Goal: Transaction & Acquisition: Purchase product/service

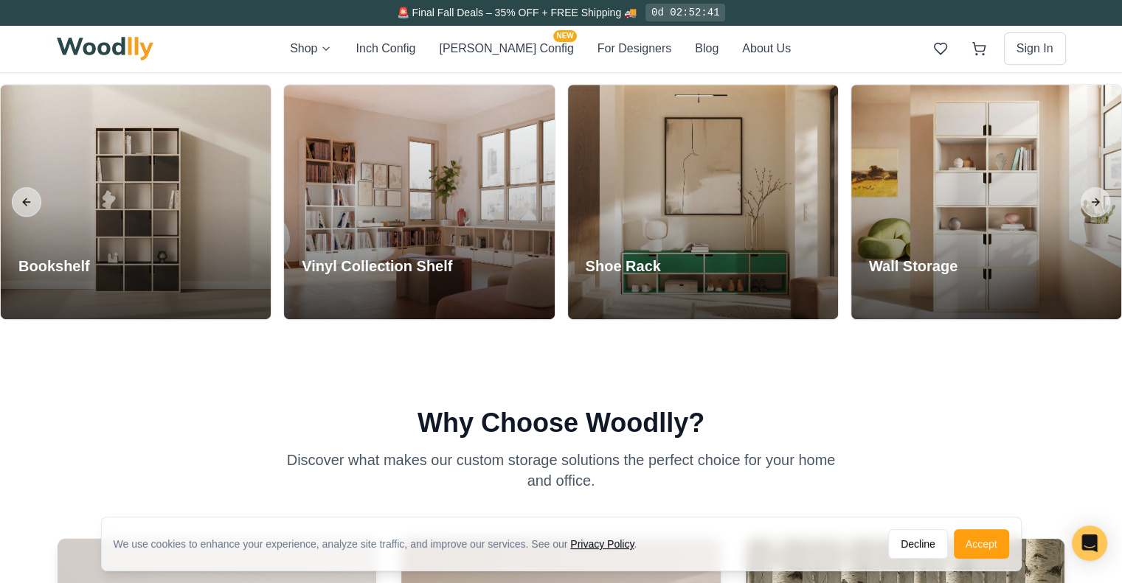
scroll to position [643, 0]
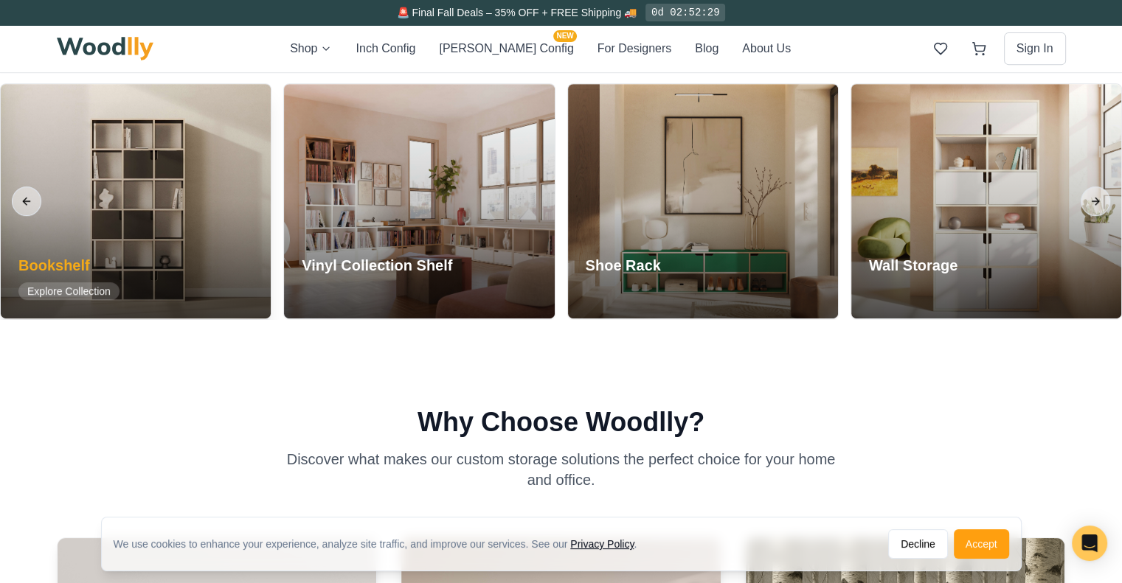
click at [156, 184] on div at bounding box center [136, 201] width 270 height 235
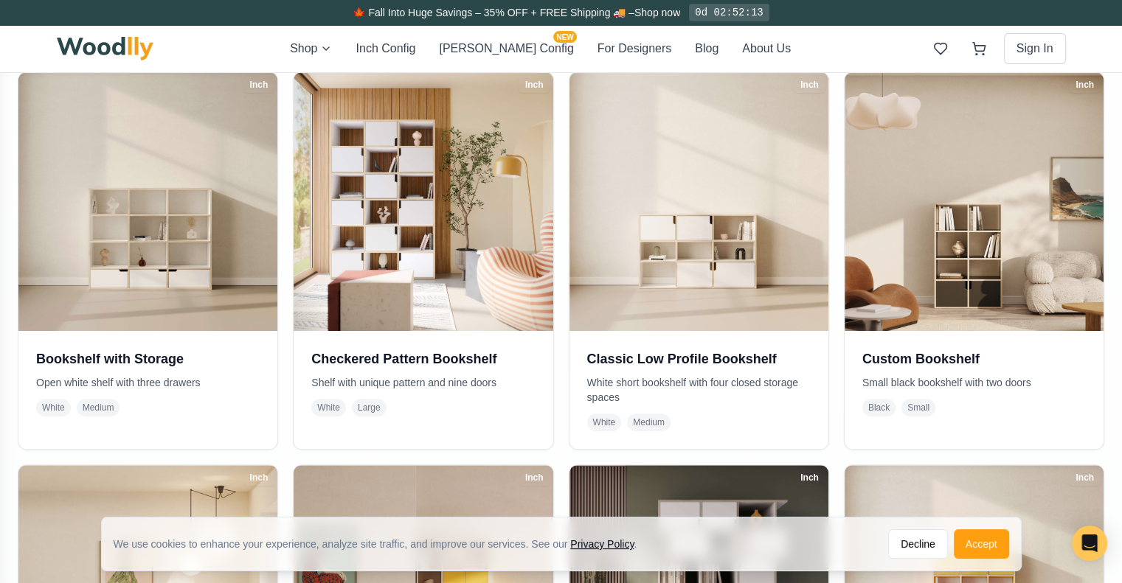
scroll to position [314, 0]
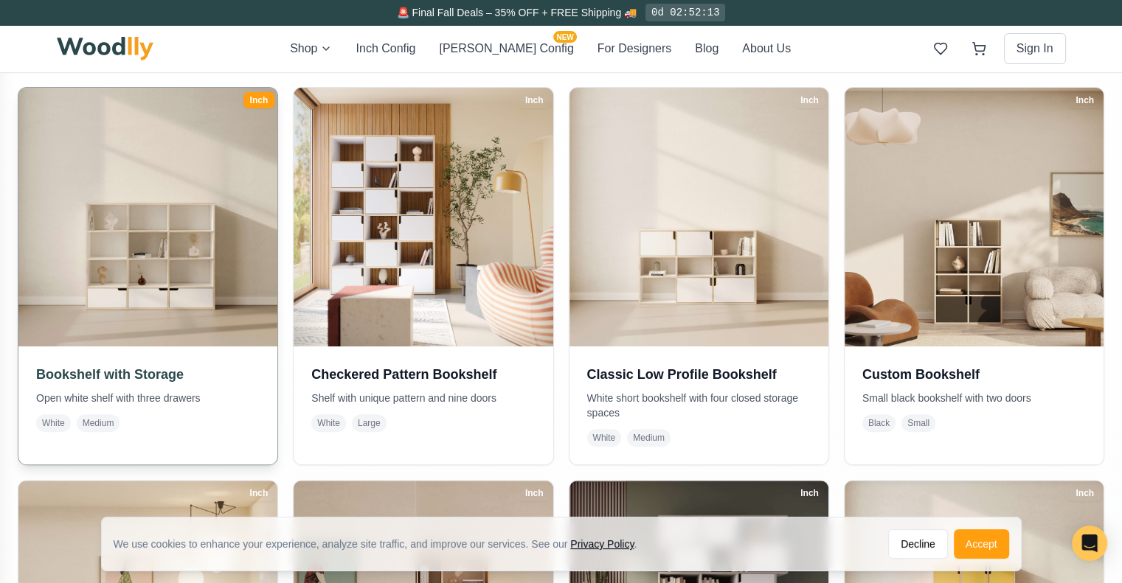
click at [151, 257] on img at bounding box center [148, 217] width 272 height 272
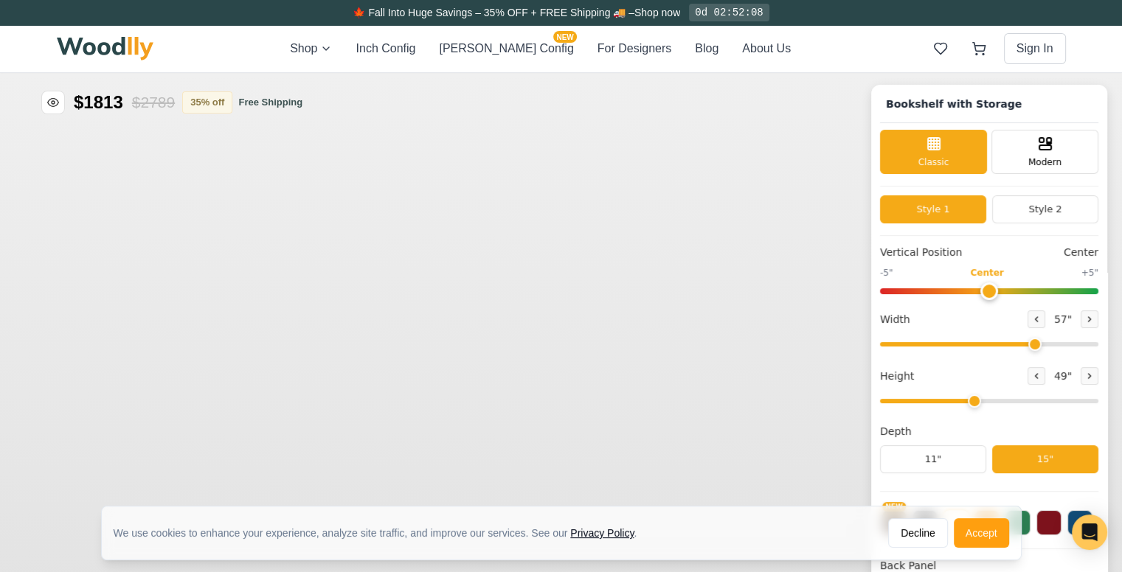
type input "57"
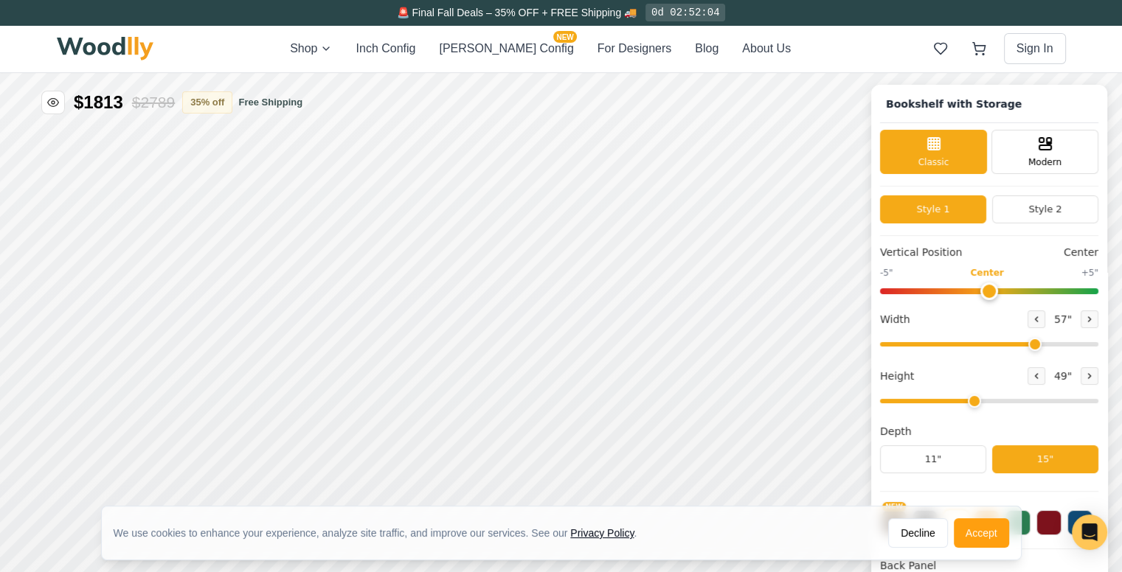
click at [1064, 121] on div "Bookshelf with Storage" at bounding box center [989, 109] width 218 height 30
click at [1056, 153] on div "Modern" at bounding box center [1044, 150] width 107 height 44
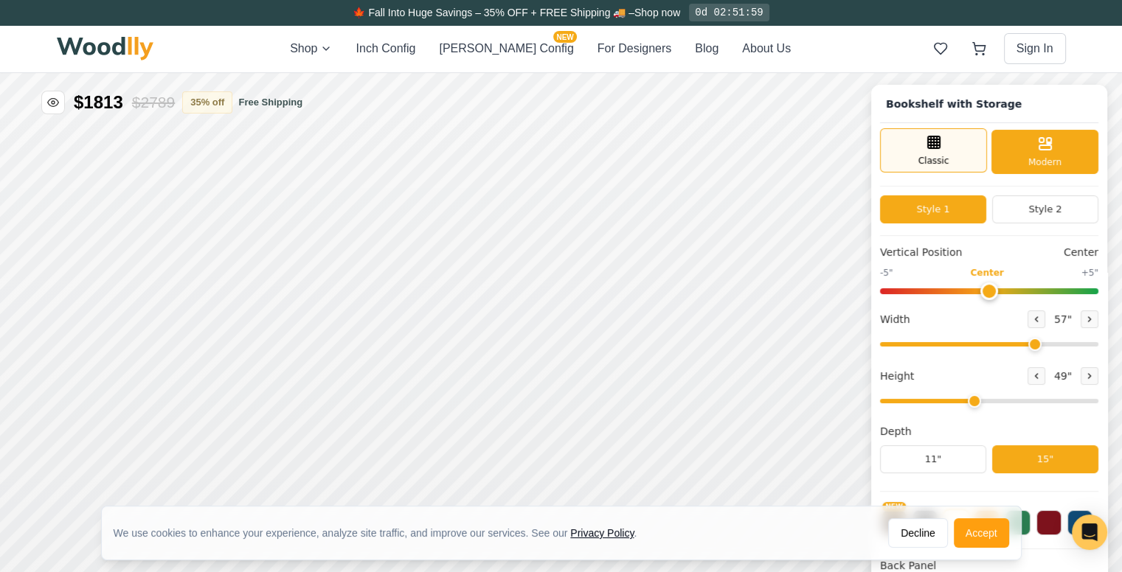
click at [962, 144] on div "Classic" at bounding box center [933, 150] width 107 height 44
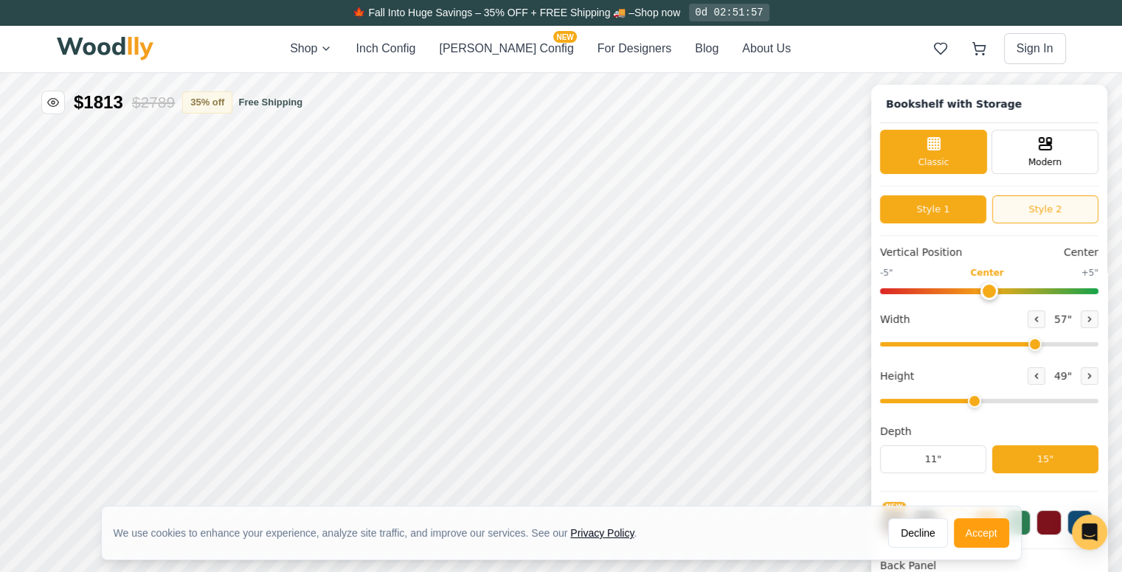
click at [1036, 215] on button "Style 2" at bounding box center [1045, 209] width 106 height 28
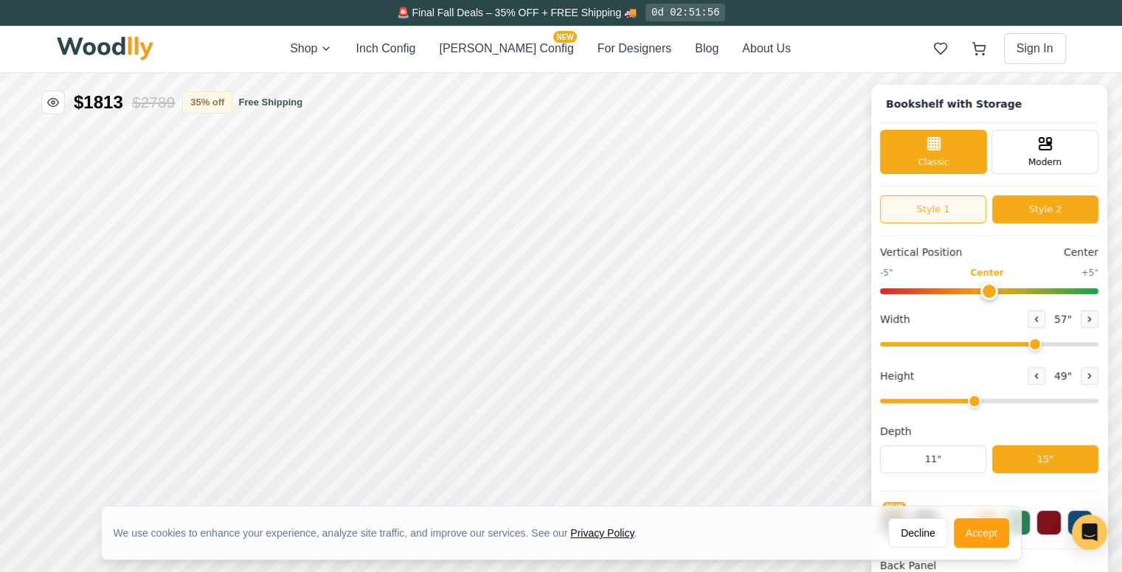
click at [956, 205] on button "Style 1" at bounding box center [933, 209] width 106 height 28
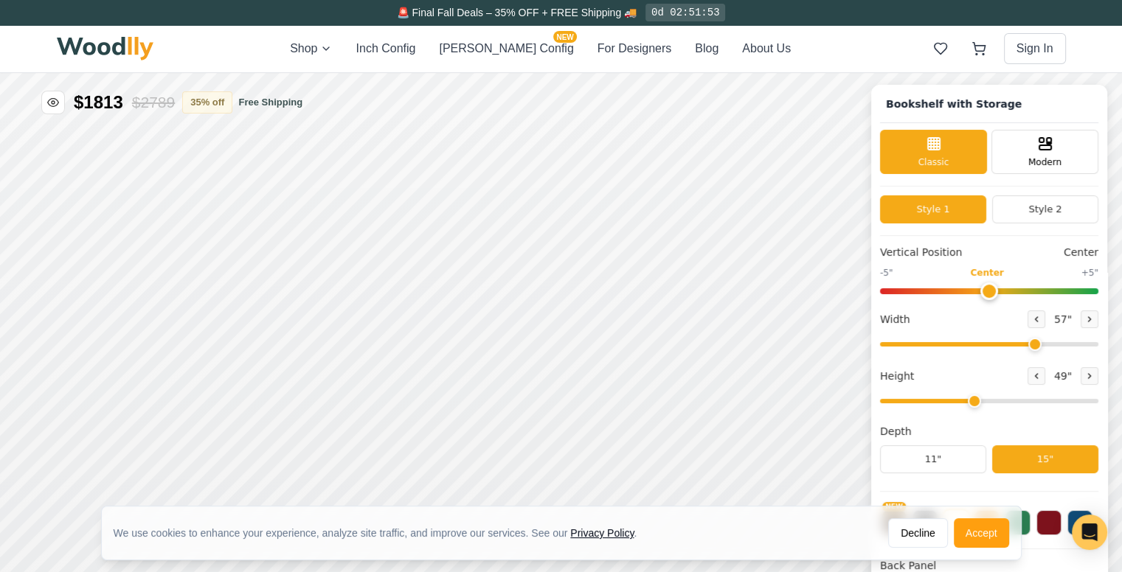
click at [942, 208] on button "Style 1" at bounding box center [933, 209] width 106 height 28
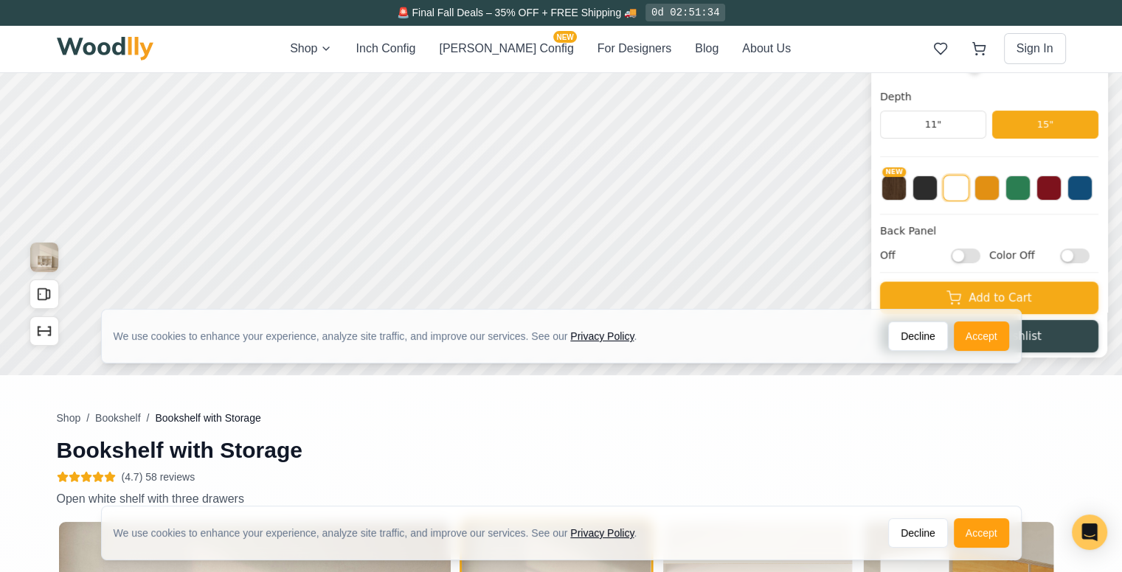
scroll to position [83, 0]
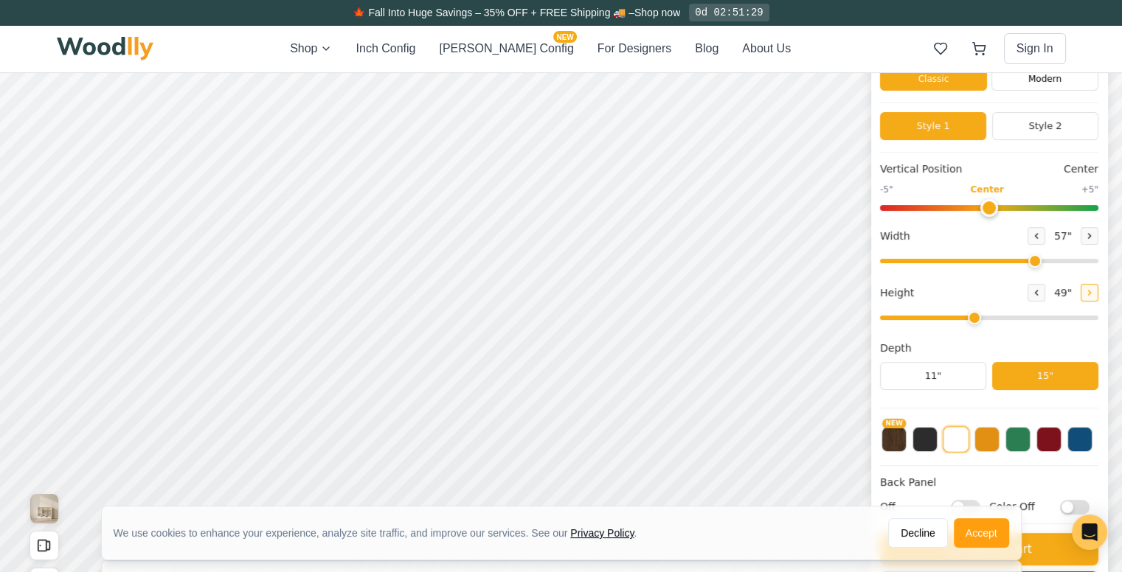
click at [1091, 291] on button at bounding box center [1090, 293] width 18 height 18
type input "5"
click at [1094, 238] on icon at bounding box center [1089, 236] width 9 height 9
click at [1045, 234] on button at bounding box center [1037, 236] width 18 height 18
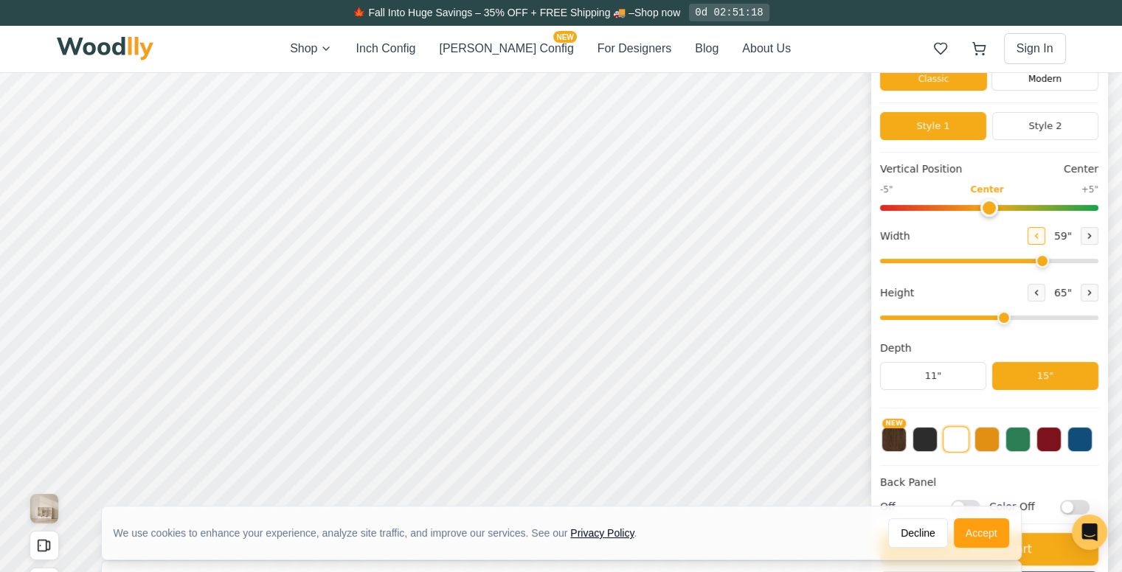
type input "58"
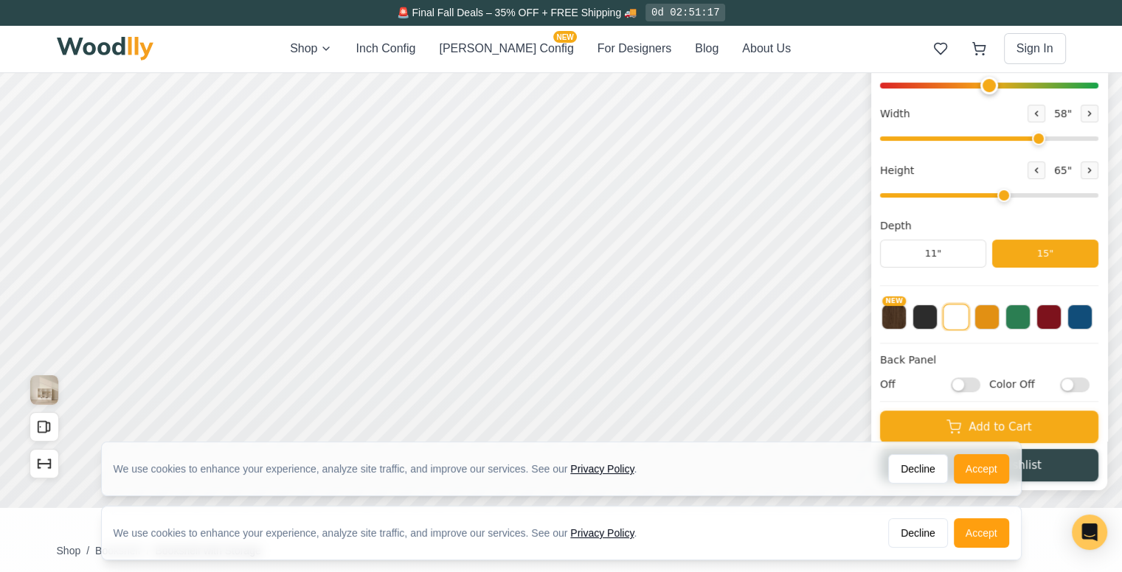
scroll to position [203, 0]
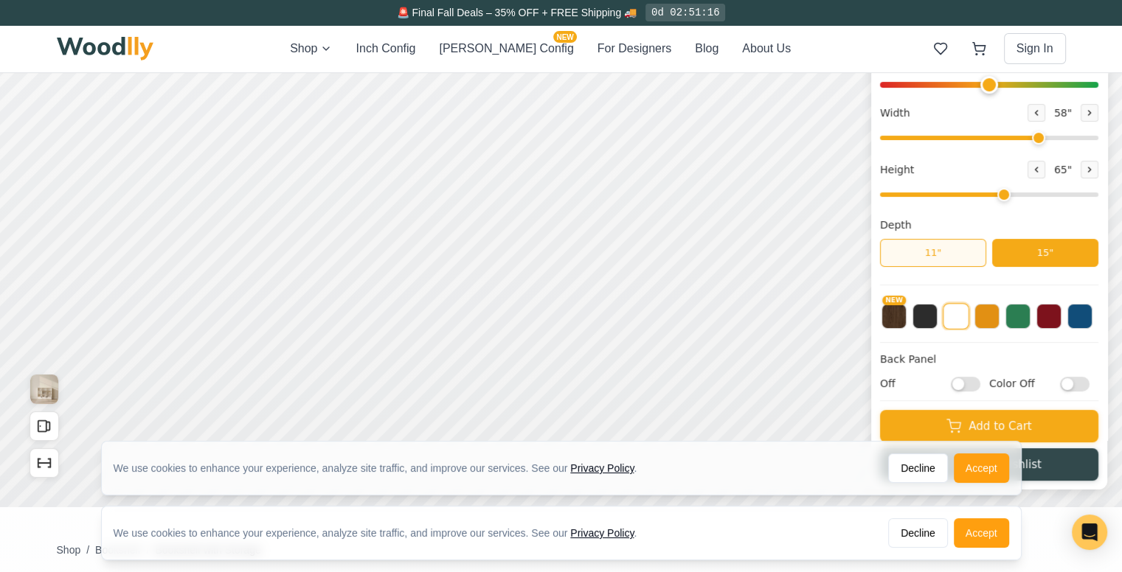
click at [949, 249] on button "11"" at bounding box center [933, 253] width 106 height 28
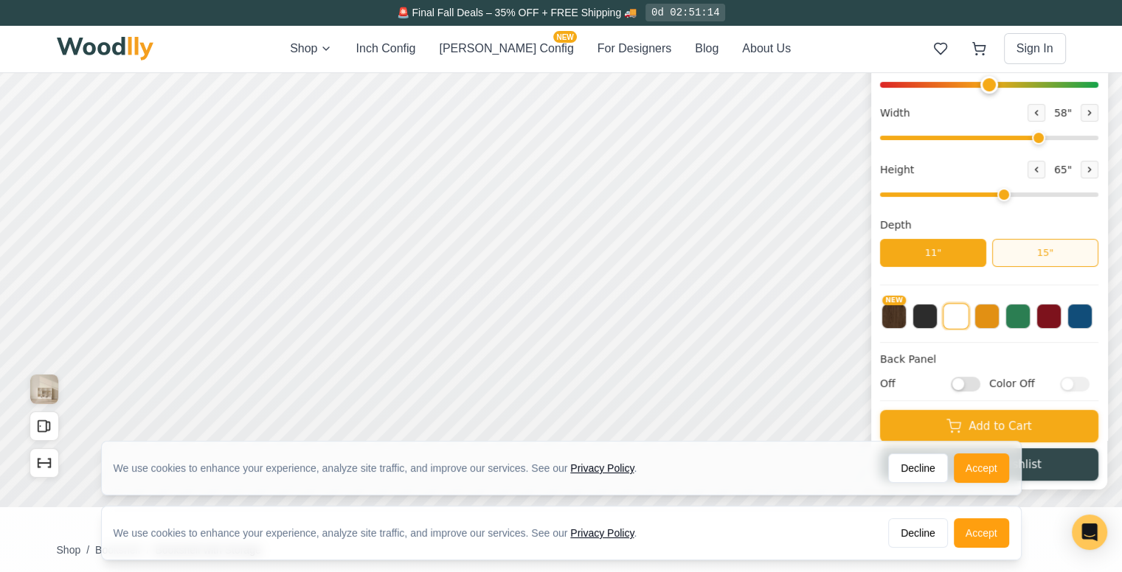
click at [1025, 251] on button "15"" at bounding box center [1045, 253] width 106 height 28
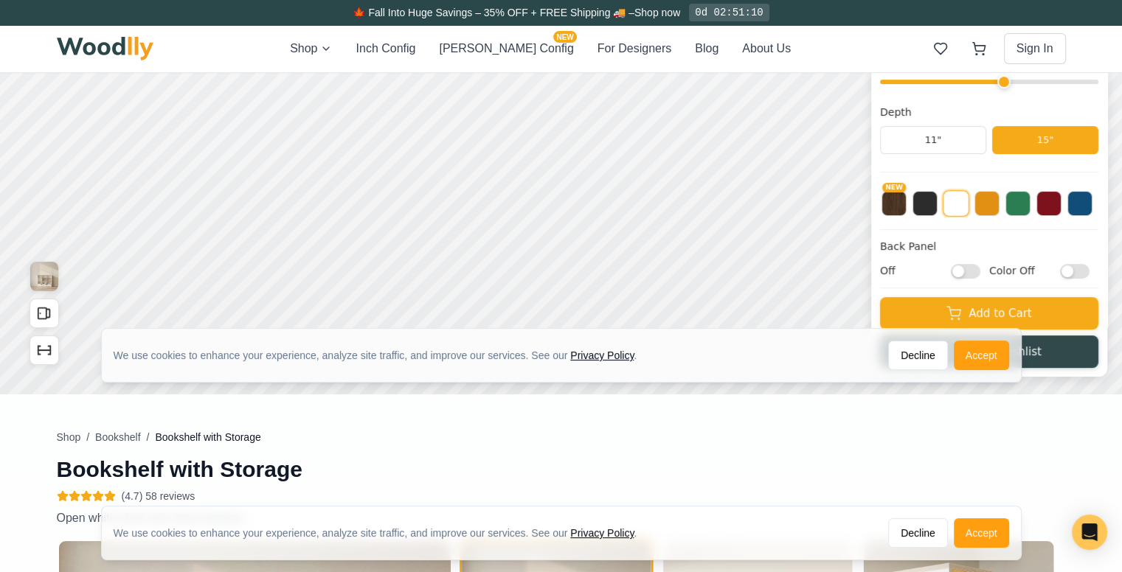
scroll to position [316, 0]
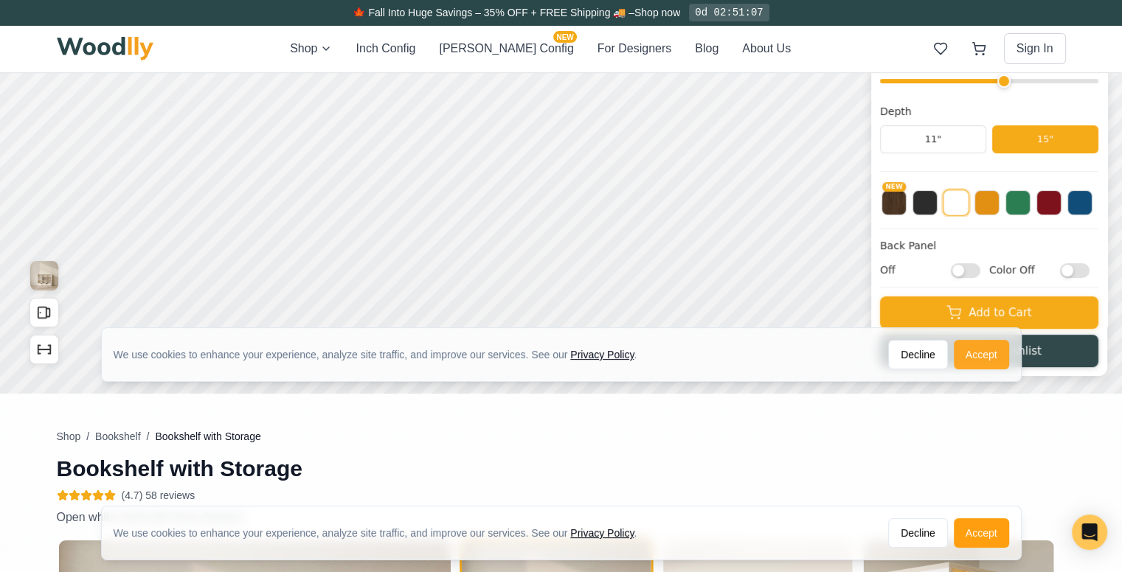
click at [994, 348] on button "Accept" at bounding box center [981, 355] width 55 height 30
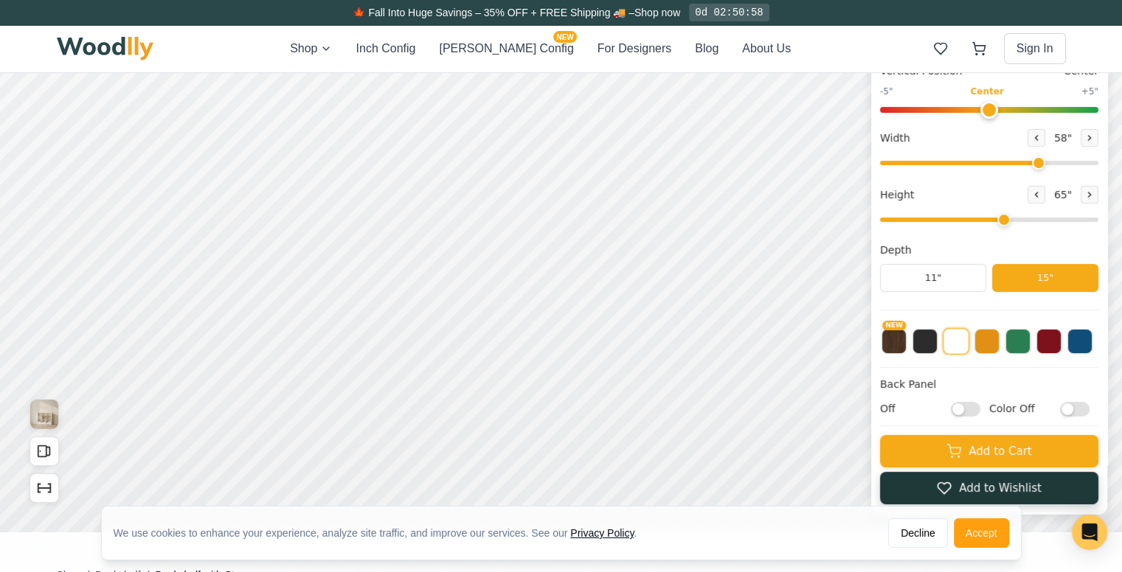
scroll to position [0, 0]
